Goal: Book appointment/travel/reservation

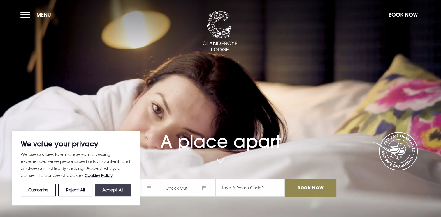
click at [121, 187] on button "Accept All" at bounding box center [113, 190] width 36 height 13
checkbox input "true"
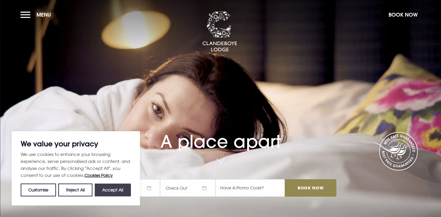
checkbox input "true"
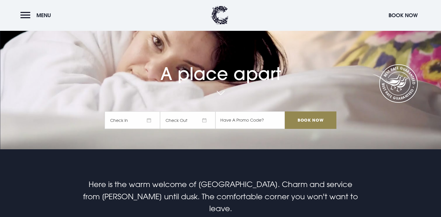
scroll to position [90, 0]
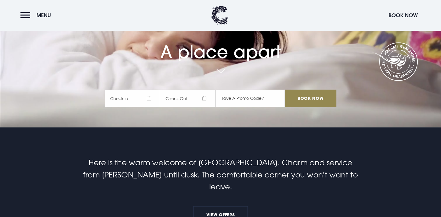
click at [149, 98] on span "Check In" at bounding box center [132, 98] width 55 height 17
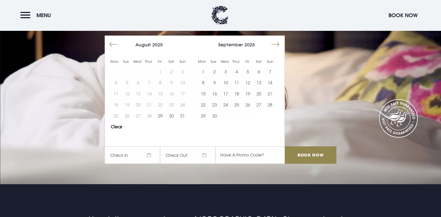
scroll to position [10, 0]
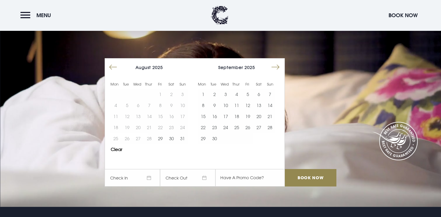
click at [277, 64] on button "Move forward to switch to the next month." at bounding box center [275, 67] width 11 height 11
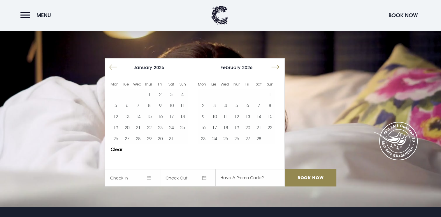
click at [277, 64] on button "Move forward to switch to the next month." at bounding box center [275, 67] width 11 height 11
click at [239, 128] on button "21" at bounding box center [236, 127] width 11 height 11
click at [249, 128] on button "22" at bounding box center [247, 127] width 11 height 11
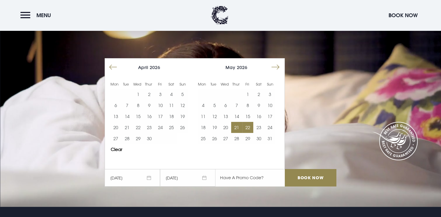
click at [261, 180] on input "text" at bounding box center [249, 177] width 69 height 17
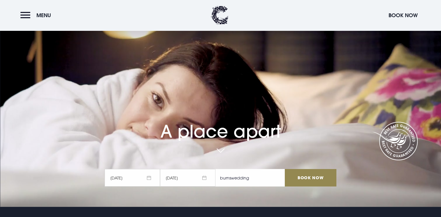
type input "burnswedding"
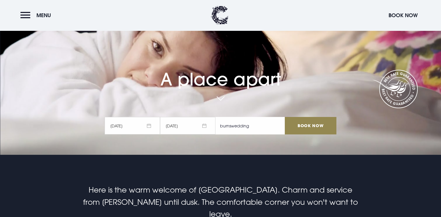
scroll to position [63, 0]
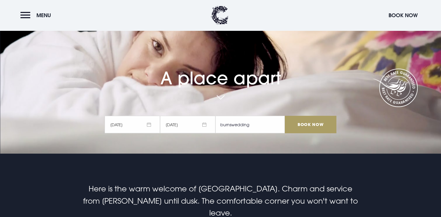
click at [314, 129] on input "Book Now" at bounding box center [309, 124] width 51 height 17
